Goal: Find specific page/section: Find specific page/section

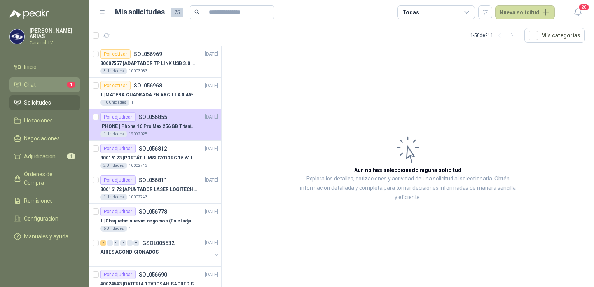
click at [34, 83] on span "Chat" at bounding box center [30, 84] width 12 height 9
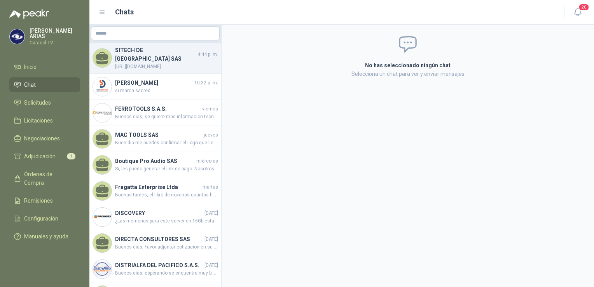
click at [151, 63] on span "[URL][DOMAIN_NAME]" at bounding box center [166, 66] width 103 height 7
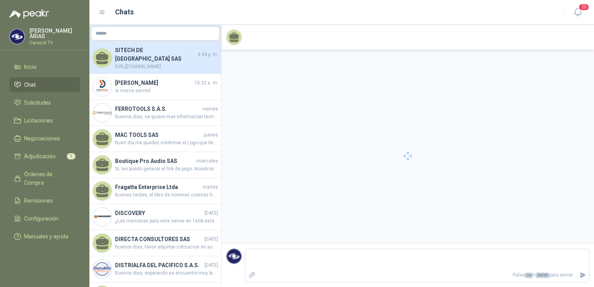
scroll to position [347, 0]
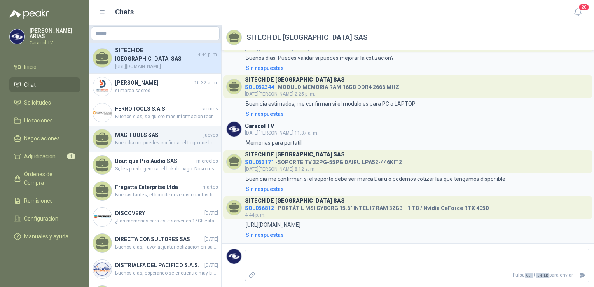
click at [128, 141] on span "Buen dia me puedes confirmar el Logo que lleva impreso por favor" at bounding box center [166, 142] width 103 height 7
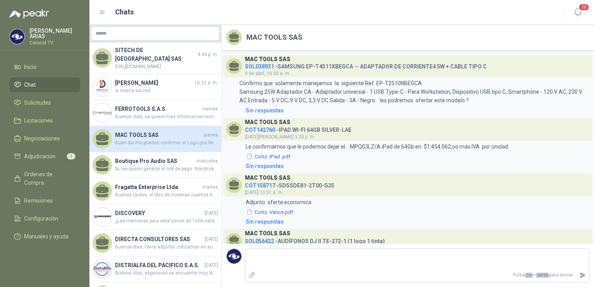
scroll to position [41, 0]
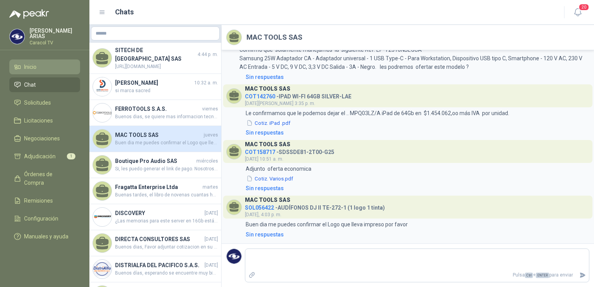
click at [40, 64] on li "Inicio" at bounding box center [44, 67] width 61 height 9
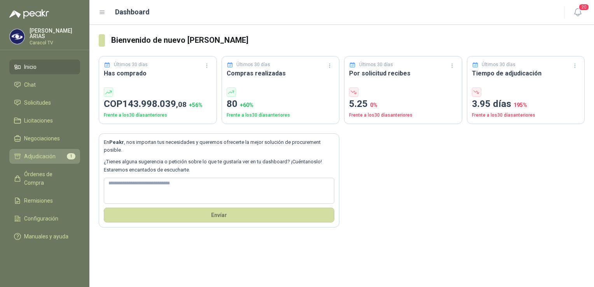
click at [44, 156] on span "Adjudicación" at bounding box center [39, 156] width 31 height 9
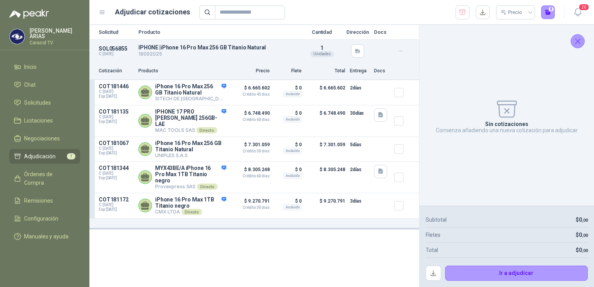
click at [578, 33] on div "Sin cotizaciones Comienza añadiendo una nueva cotización para adjudicar" at bounding box center [506, 115] width 162 height 168
click at [457, 11] on button "button" at bounding box center [462, 12] width 14 height 14
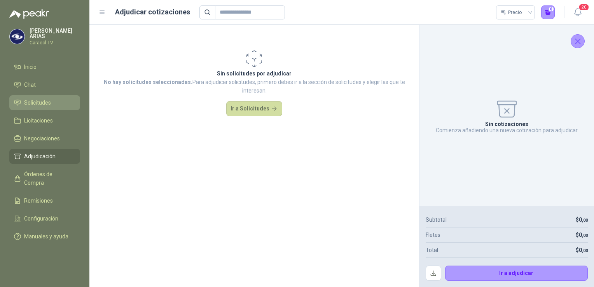
click at [43, 99] on span "Solicitudes" at bounding box center [37, 102] width 27 height 9
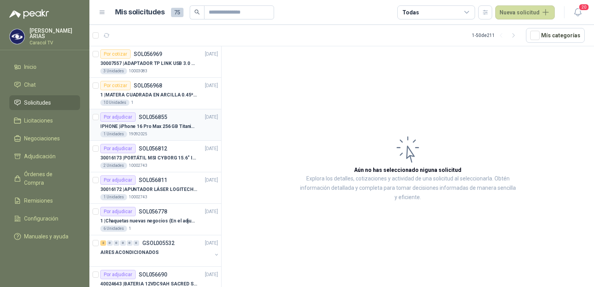
click at [172, 123] on p "IPHONE | iPhone 16 Pro Max 256 GB Titanio Natural" at bounding box center [148, 126] width 97 height 7
